Goal: Task Accomplishment & Management: Use online tool/utility

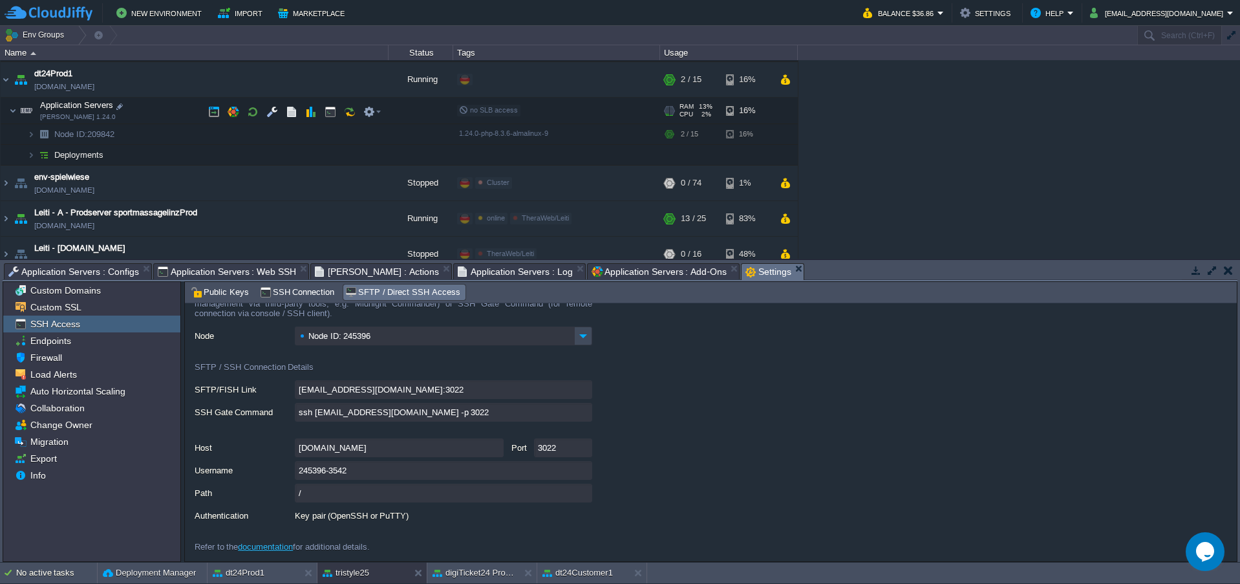
scroll to position [385, 0]
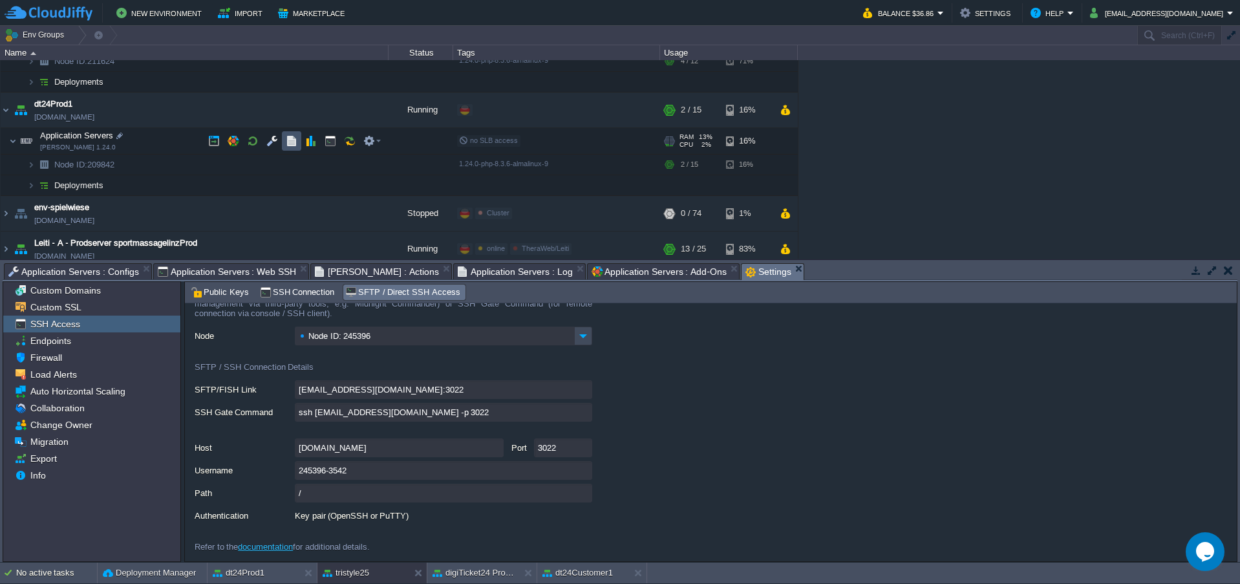
click at [291, 145] on button "button" at bounding box center [292, 141] width 12 height 12
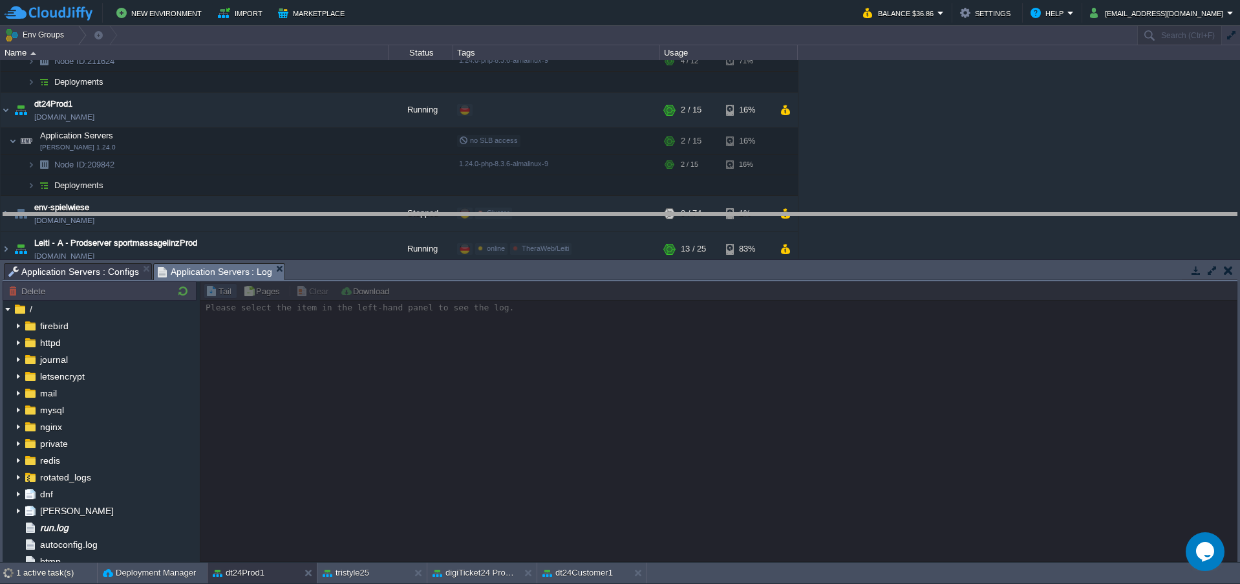
drag, startPoint x: 535, startPoint y: 281, endPoint x: 535, endPoint y: 228, distance: 52.4
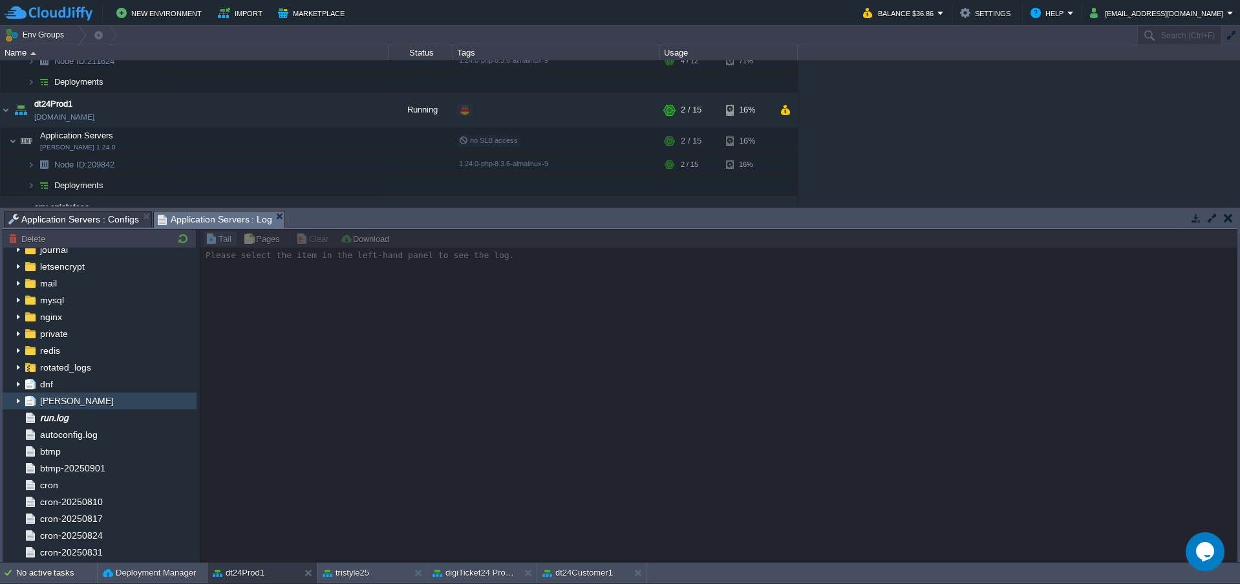
scroll to position [43, 0]
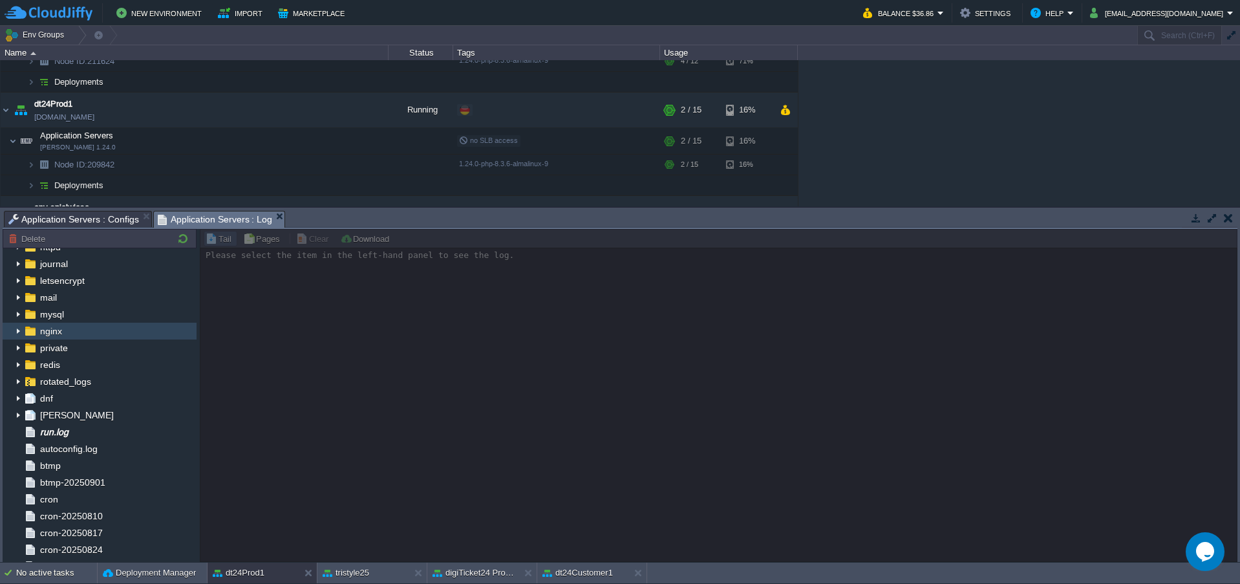
click at [58, 329] on span "nginx" at bounding box center [50, 331] width 27 height 12
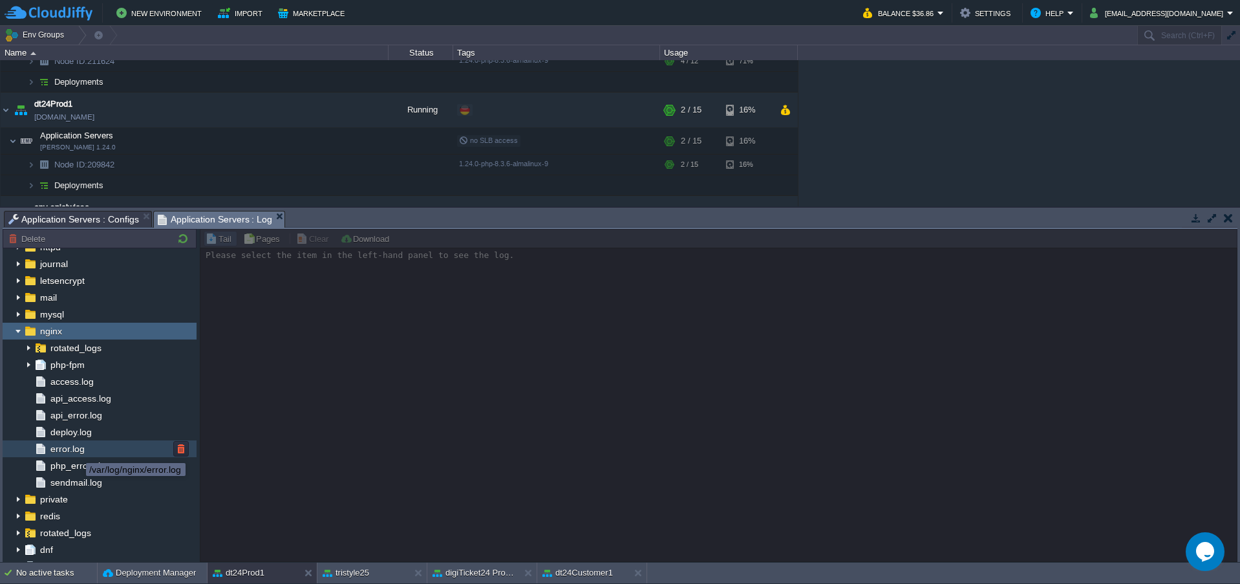
click at [76, 451] on span "error.log" at bounding box center [67, 449] width 39 height 12
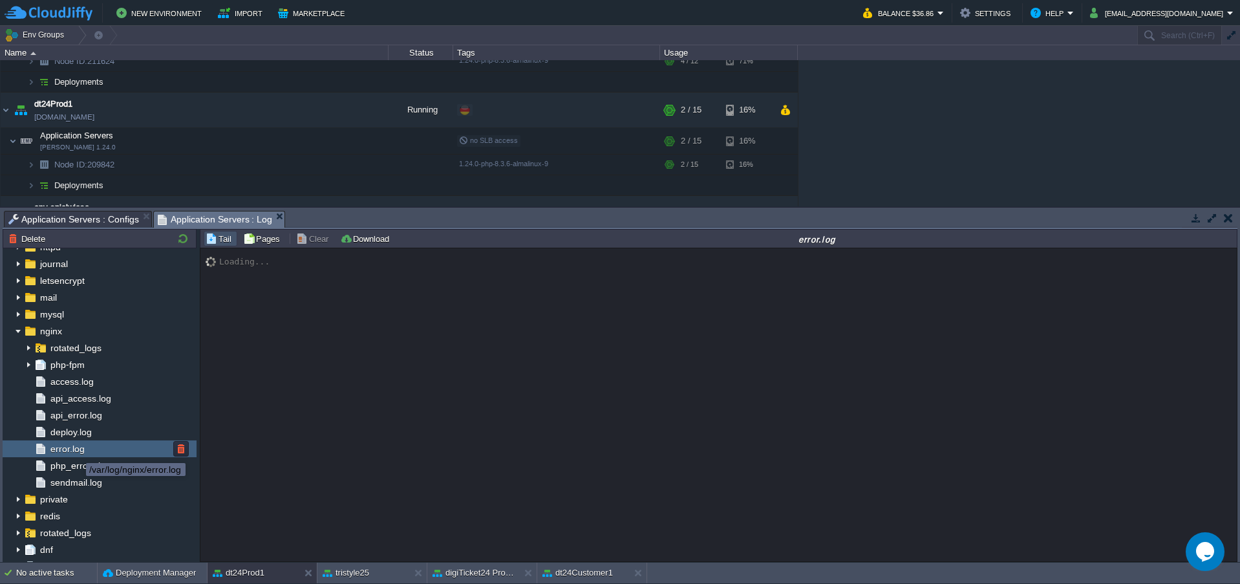
click at [76, 451] on span "error.log" at bounding box center [67, 449] width 39 height 12
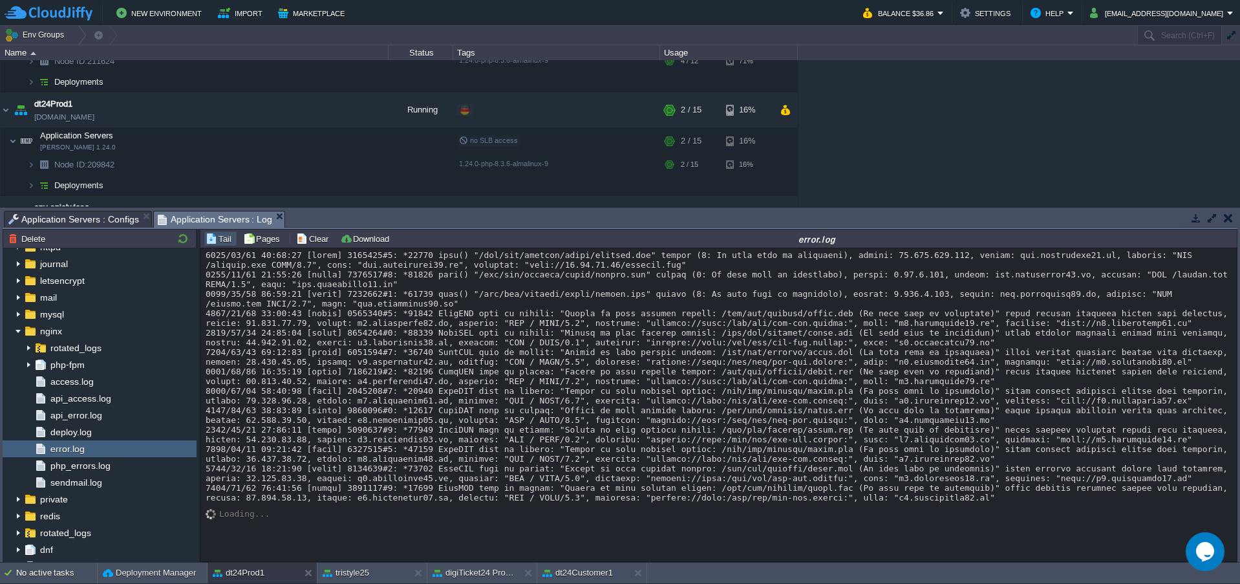
click at [602, 447] on div at bounding box center [719, 376] width 1026 height 252
click at [74, 467] on span "php_errors.log" at bounding box center [80, 466] width 65 height 12
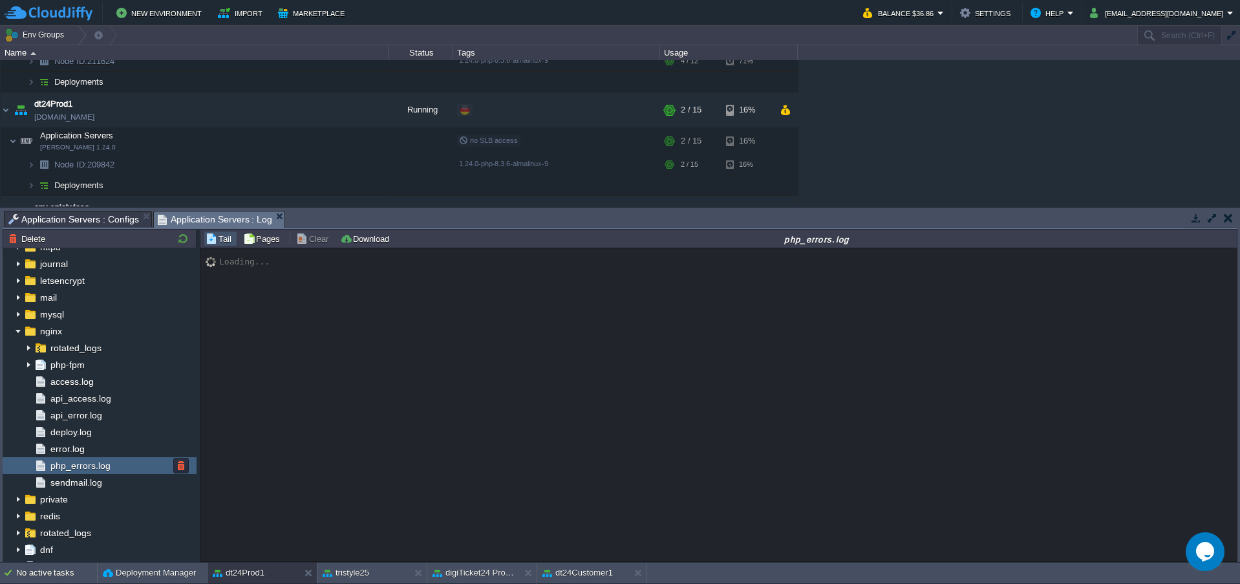
click at [74, 467] on span "php_errors.log" at bounding box center [80, 466] width 65 height 12
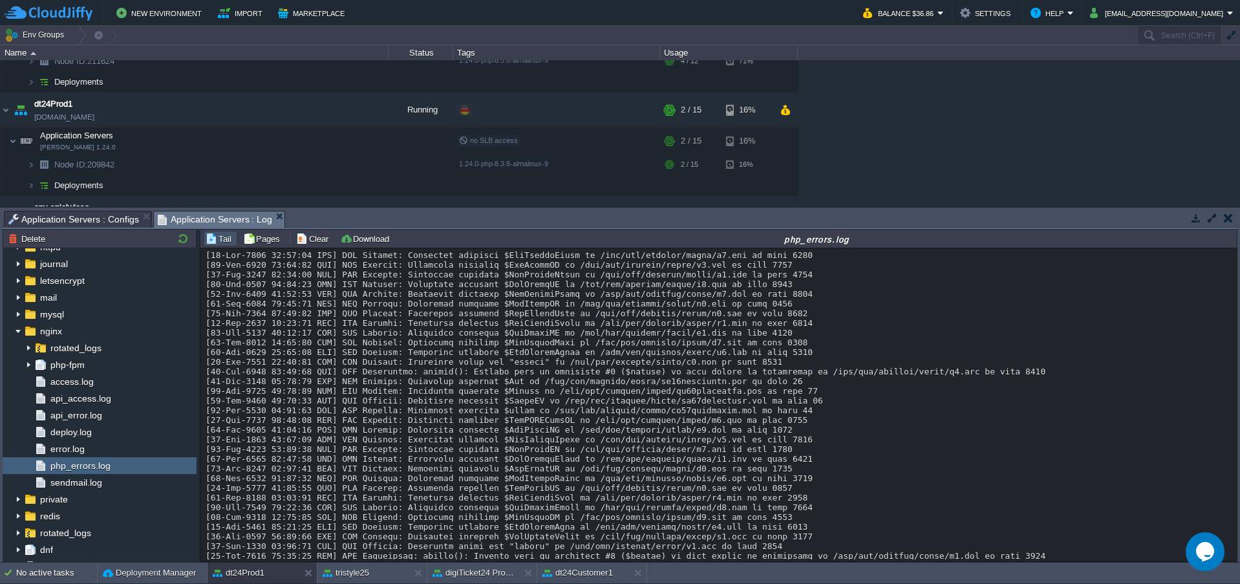
scroll to position [9521, 0]
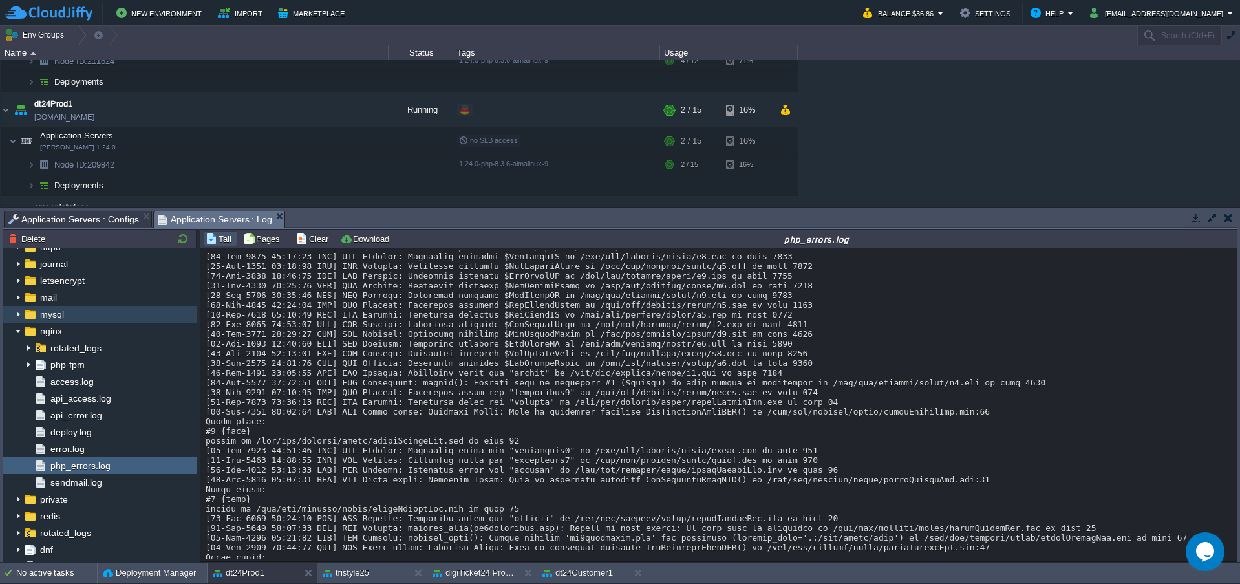
scroll to position [9734, 0]
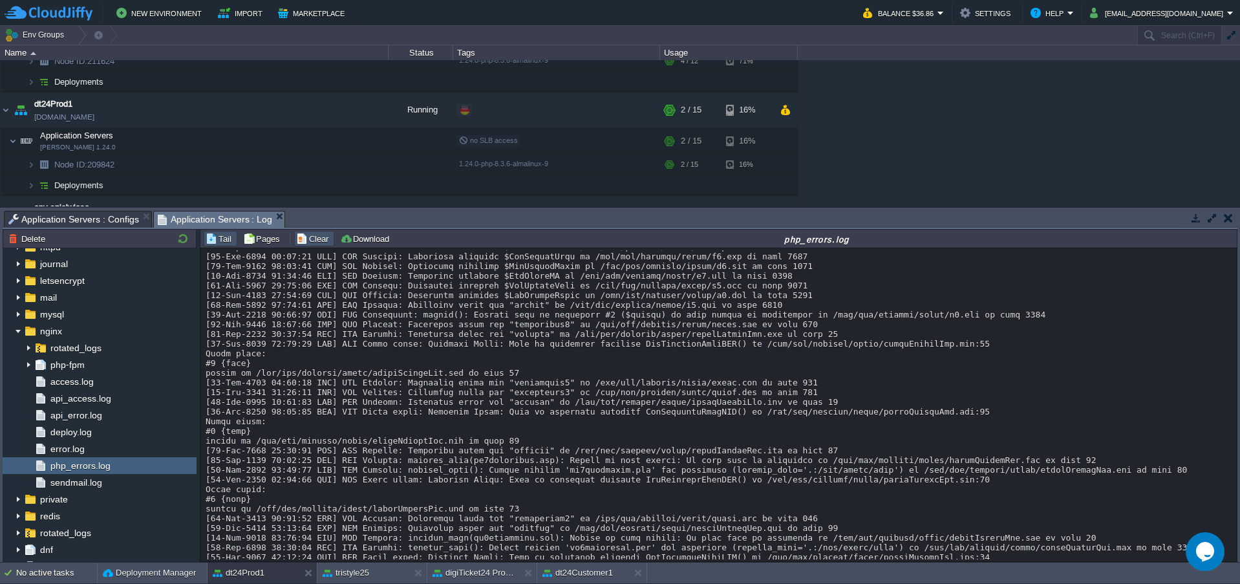
click at [305, 239] on button "Clear" at bounding box center [314, 239] width 36 height 12
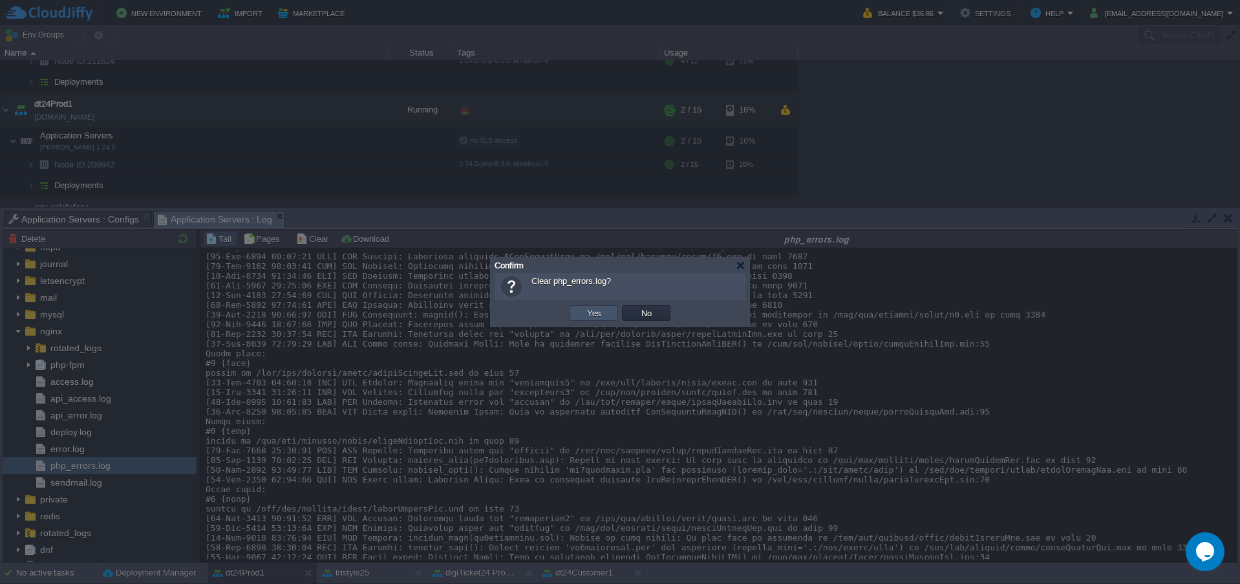
click at [588, 319] on button "Yes" at bounding box center [594, 313] width 22 height 12
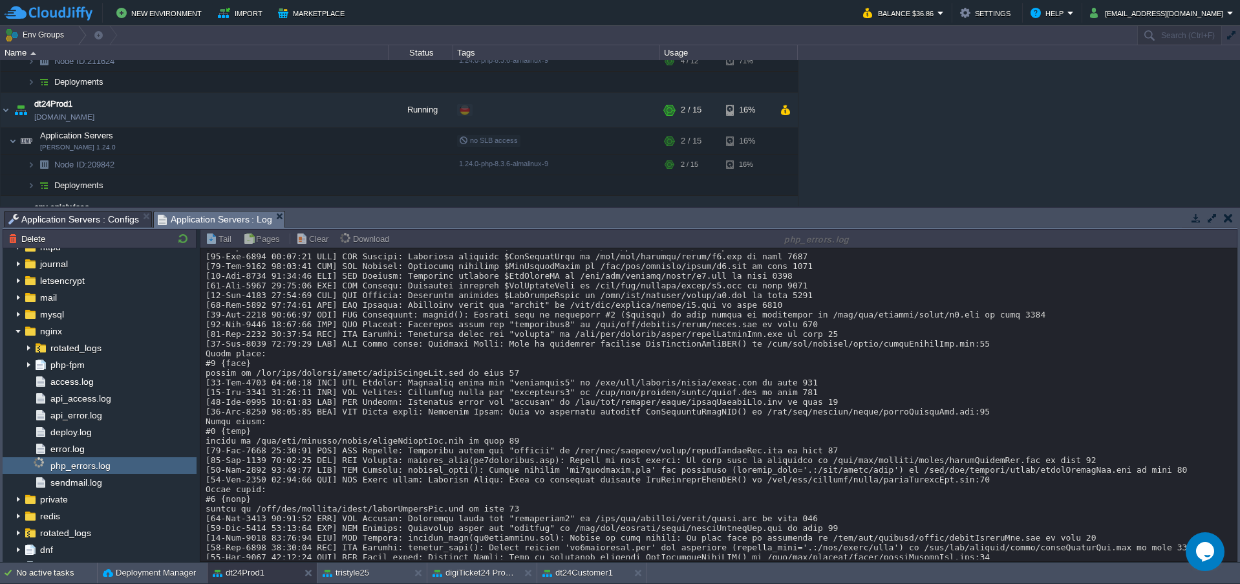
scroll to position [0, 0]
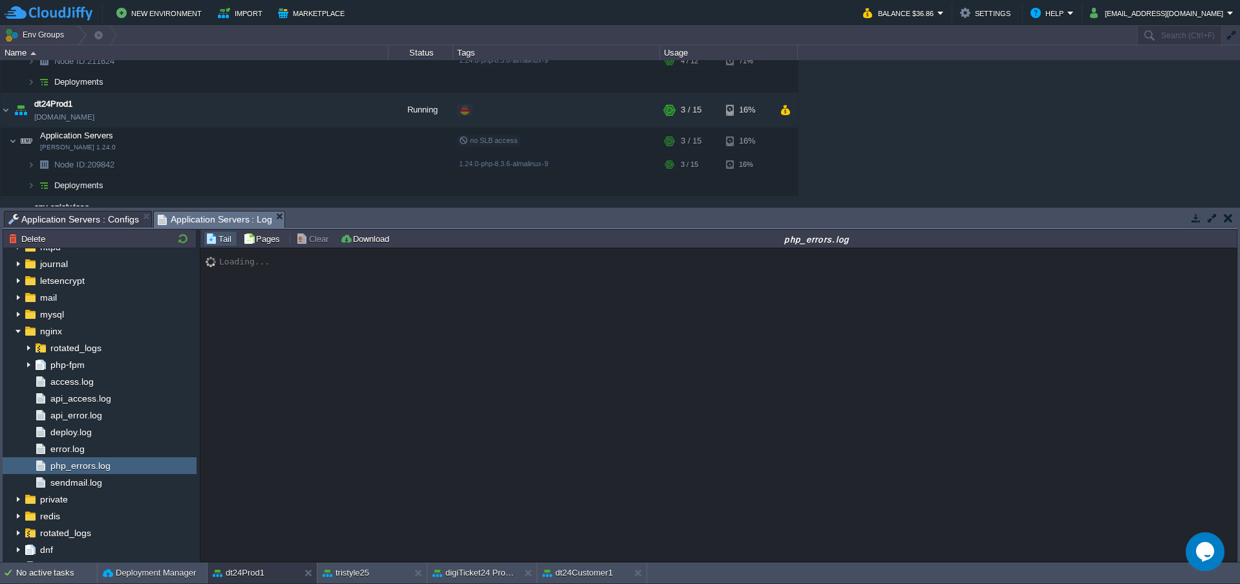
click at [431, 365] on div "Loading..." at bounding box center [718, 404] width 1036 height 313
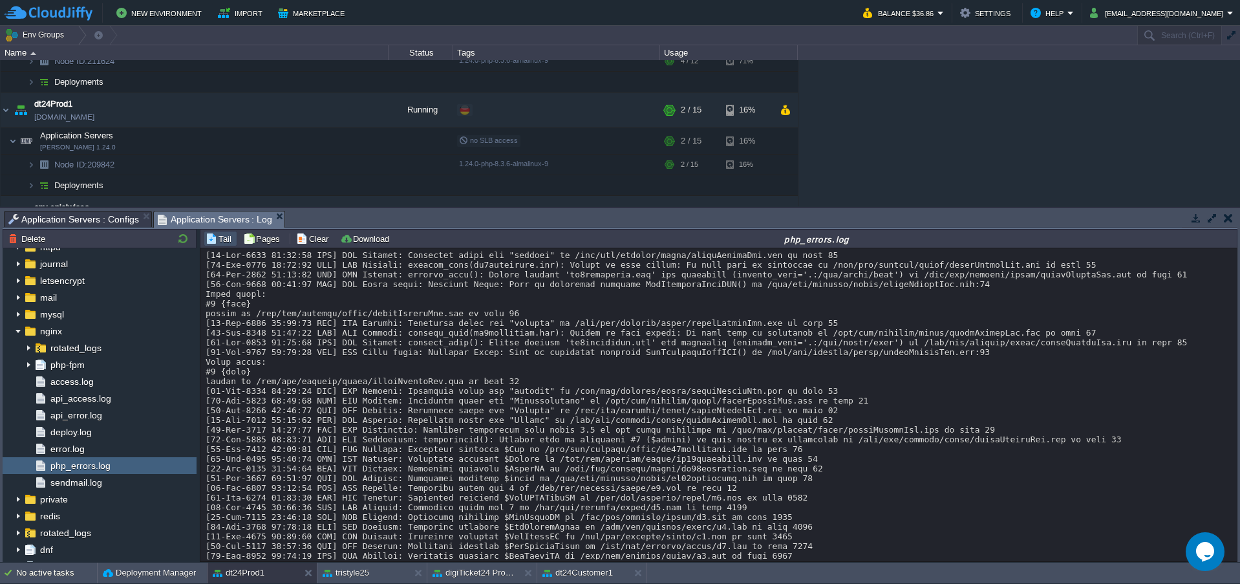
scroll to position [387, 0]
